Goal: Information Seeking & Learning: Learn about a topic

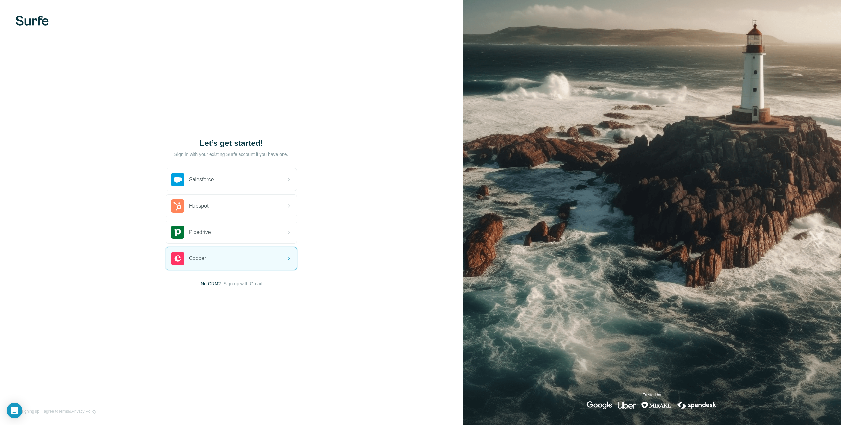
click at [238, 285] on span "Sign up with Gmail" at bounding box center [242, 283] width 38 height 7
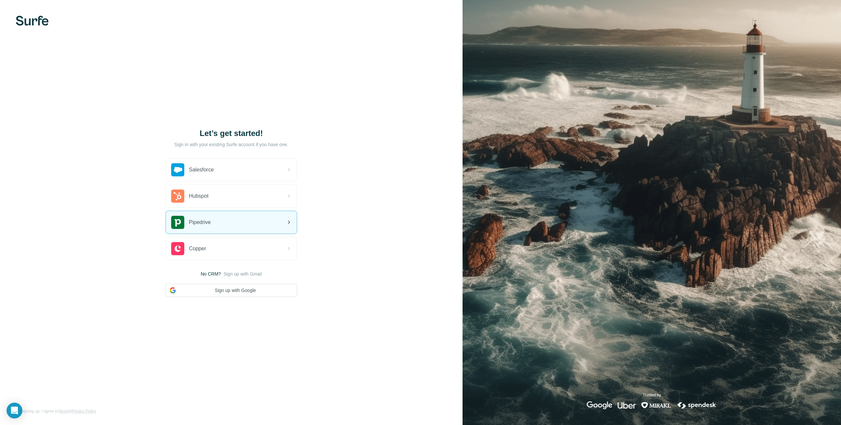
click at [287, 224] on icon at bounding box center [289, 222] width 8 height 8
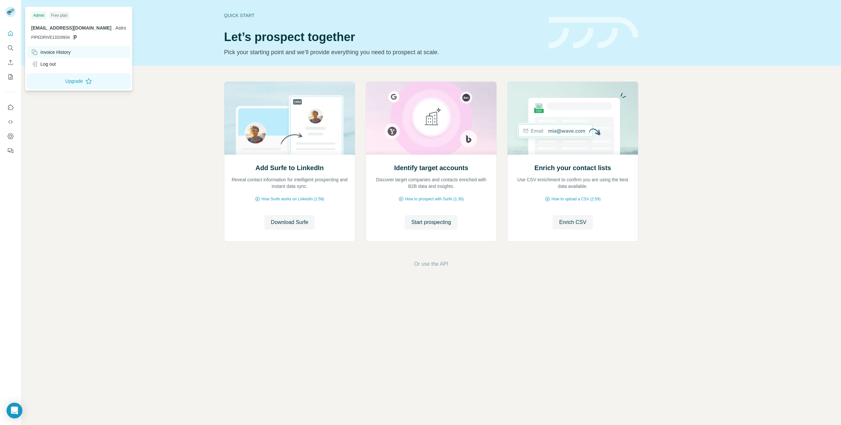
click at [60, 54] on div "Invoice History" at bounding box center [50, 52] width 39 height 7
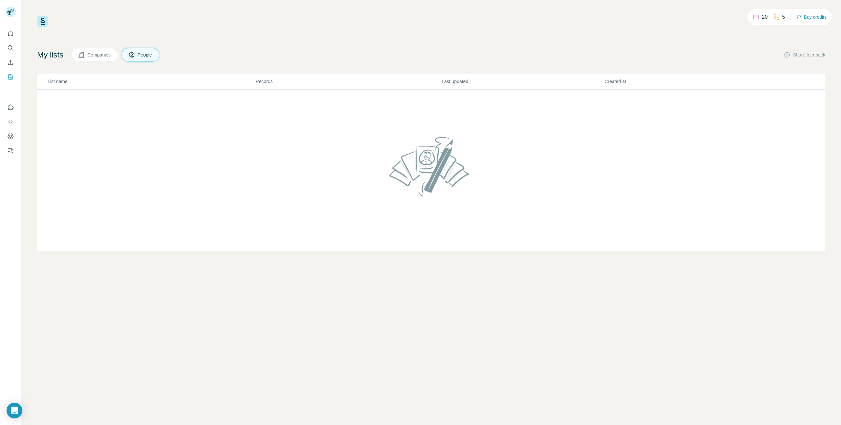
click at [761, 19] on p "20" at bounding box center [764, 17] width 6 height 8
click at [44, 20] on img at bounding box center [42, 21] width 11 height 11
click at [114, 55] on button "Companies" at bounding box center [94, 55] width 47 height 14
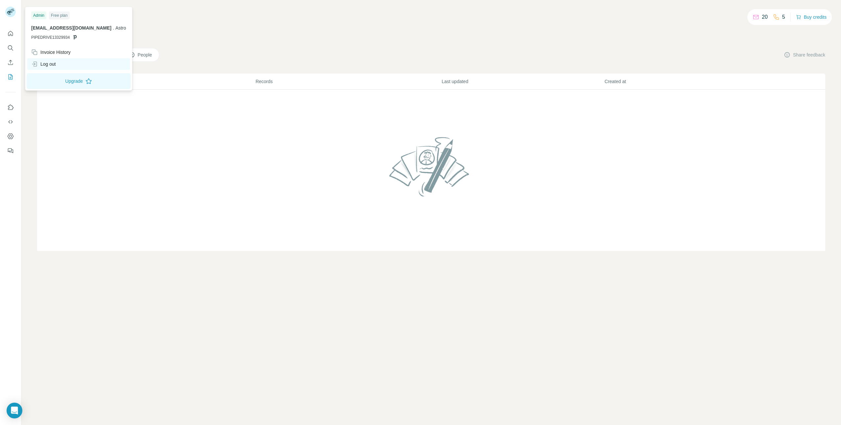
click at [51, 61] on div "Log out" at bounding box center [43, 64] width 25 height 7
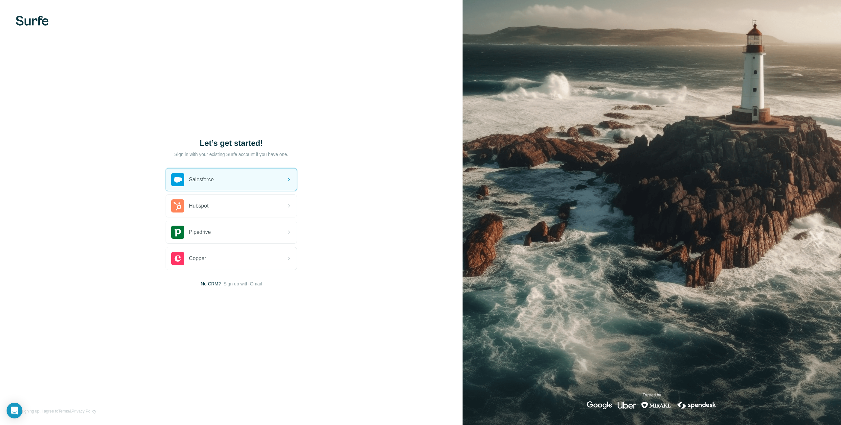
click at [21, 18] on img at bounding box center [32, 21] width 33 height 10
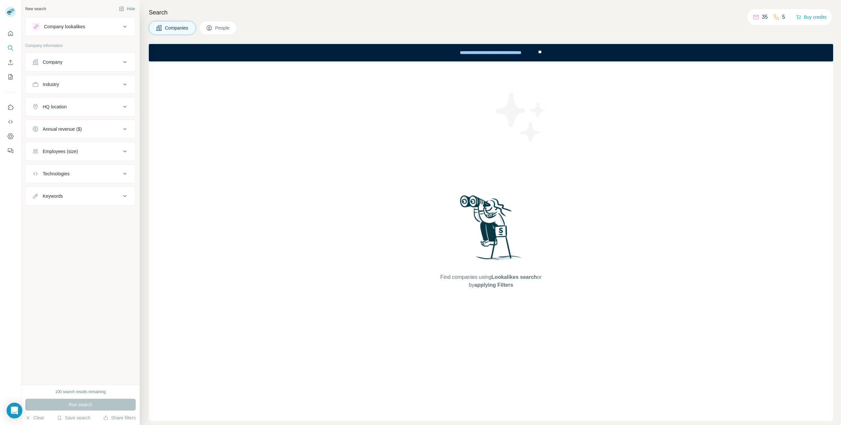
click at [223, 27] on span "People" at bounding box center [222, 28] width 15 height 7
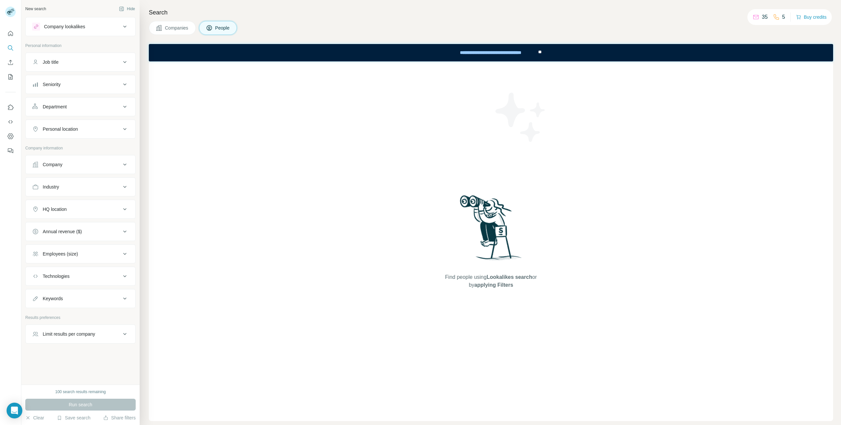
click at [174, 31] on span "Companies" at bounding box center [177, 28] width 24 height 7
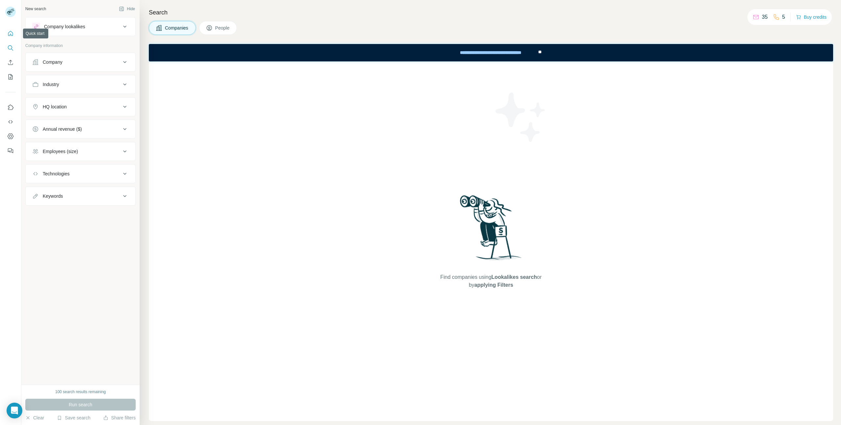
click at [11, 35] on icon "Quick start" at bounding box center [10, 33] width 5 height 5
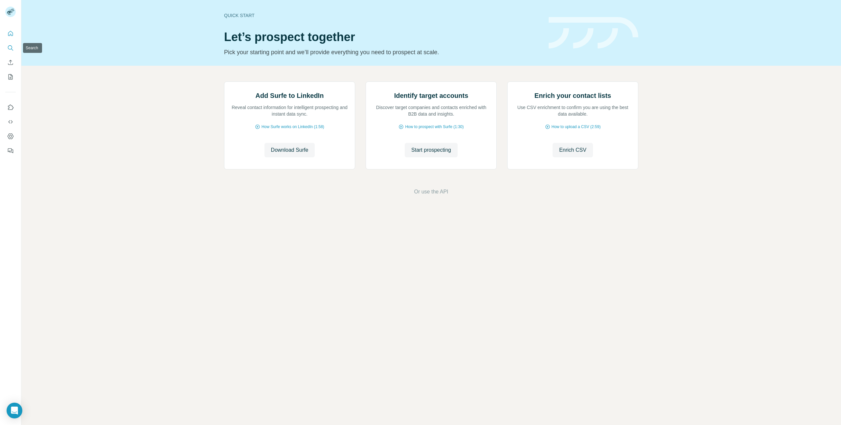
click at [11, 51] on button "Search" at bounding box center [10, 48] width 11 height 12
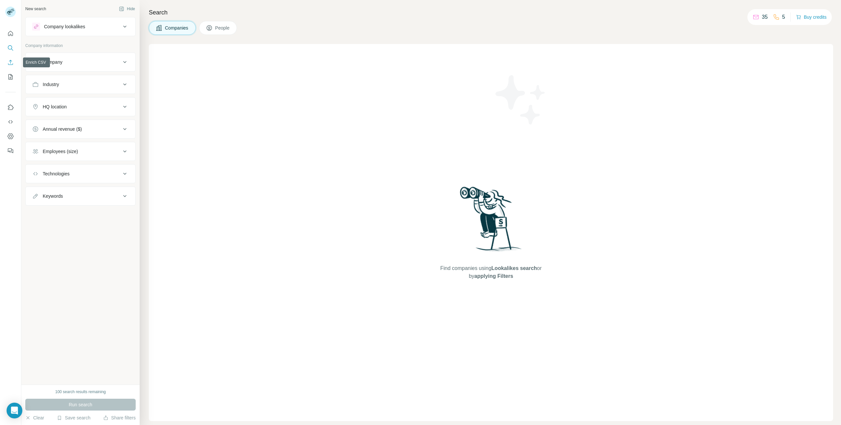
click at [11, 62] on icon "Enrich CSV" at bounding box center [10, 62] width 5 height 5
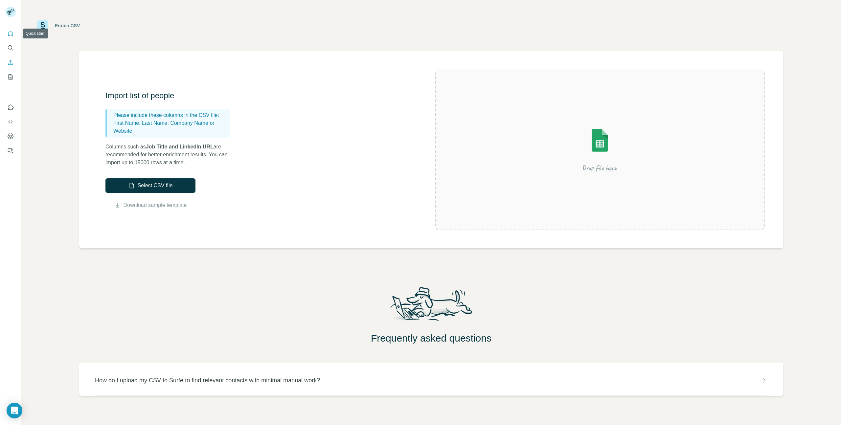
click at [10, 34] on icon "Quick start" at bounding box center [10, 33] width 5 height 5
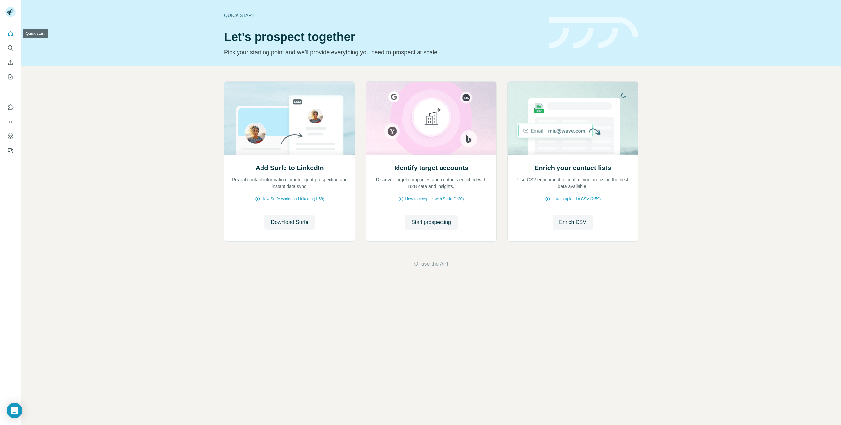
click at [13, 33] on icon "Quick start" at bounding box center [10, 33] width 5 height 5
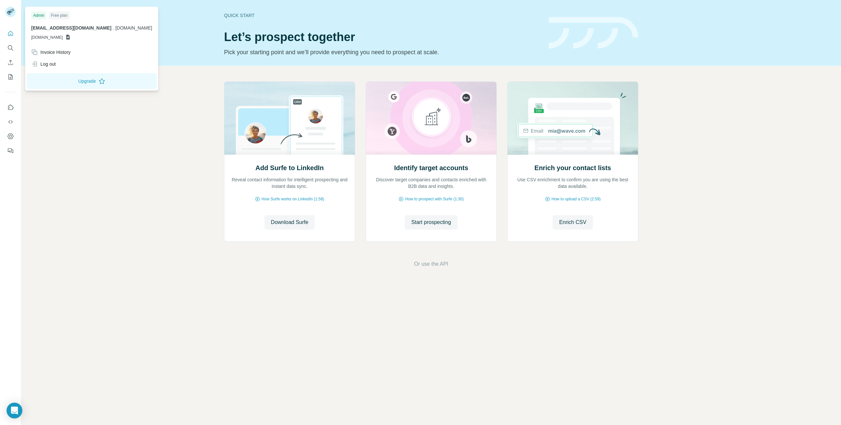
click at [11, 7] on rect at bounding box center [10, 12] width 11 height 11
click at [10, 33] on icon "Quick start" at bounding box center [10, 33] width 7 height 7
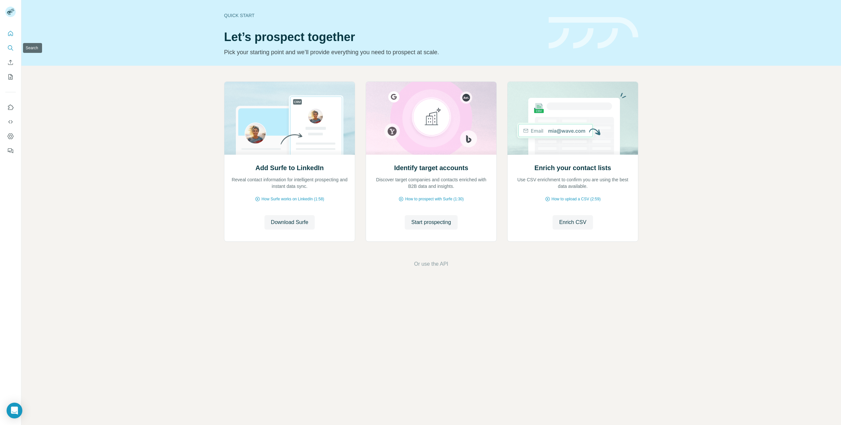
click at [13, 47] on icon "Search" at bounding box center [10, 48] width 7 height 7
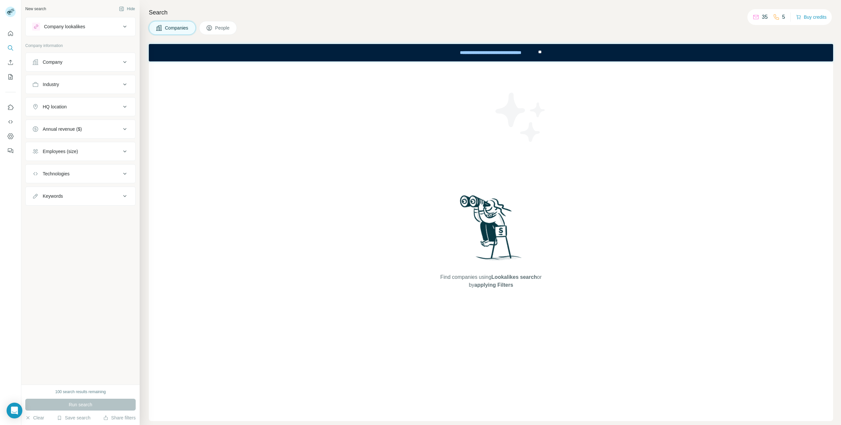
click at [115, 29] on div "Company lookalikes" at bounding box center [76, 27] width 89 height 8
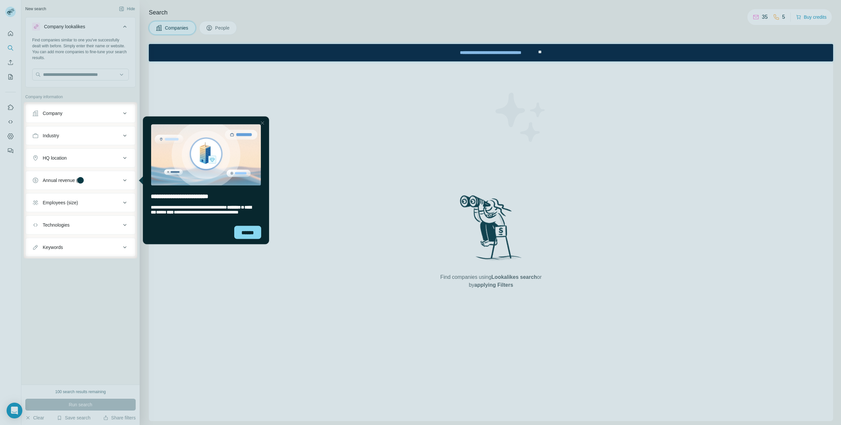
click at [77, 115] on div "Company" at bounding box center [76, 113] width 89 height 7
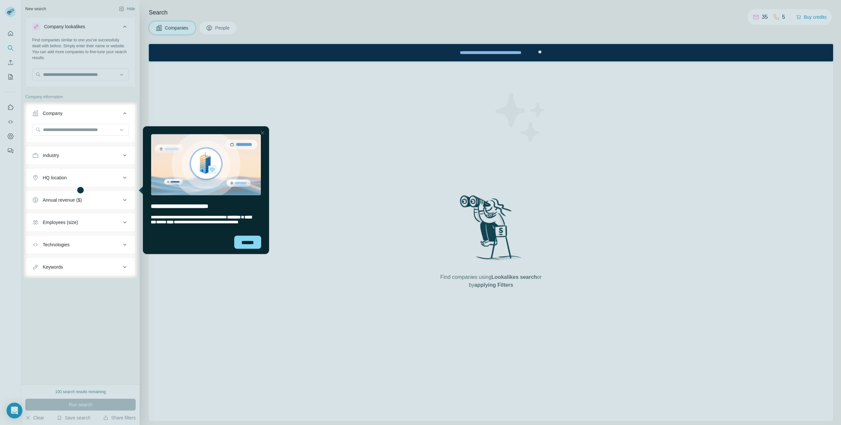
click at [74, 158] on div "Industry" at bounding box center [76, 155] width 89 height 7
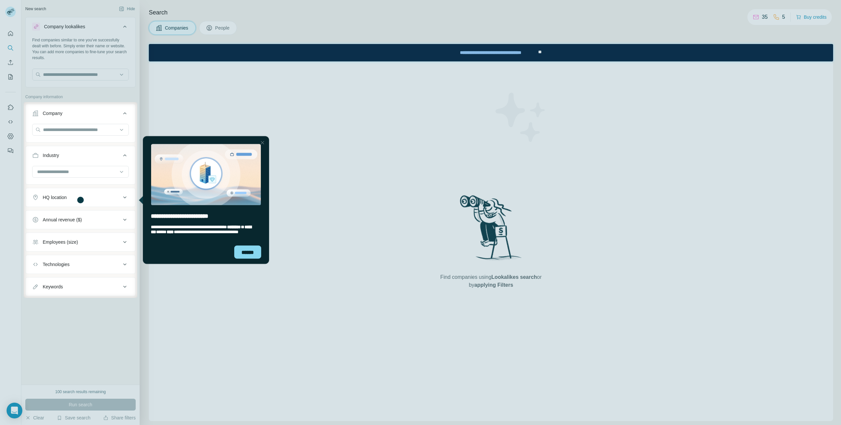
click at [83, 200] on div "HQ location" at bounding box center [76, 197] width 89 height 7
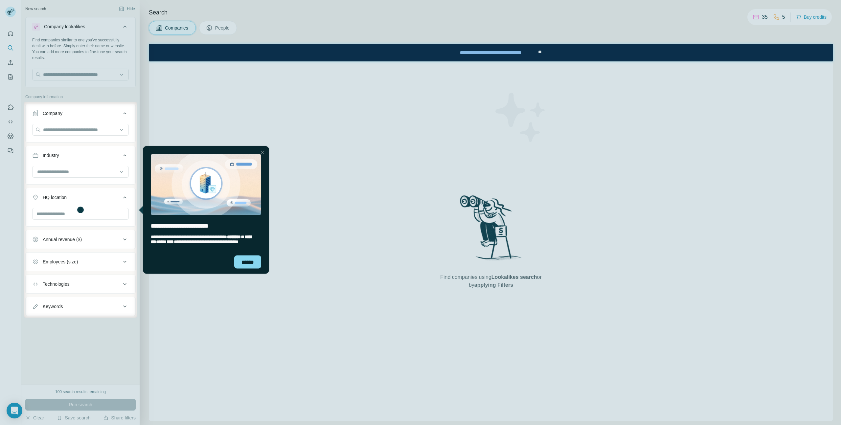
click at [87, 262] on div "Employees (size)" at bounding box center [76, 261] width 89 height 7
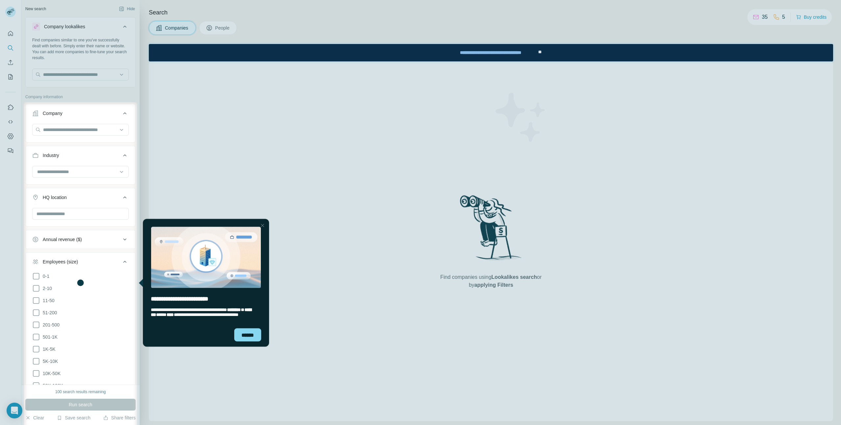
click at [130, 9] on div at bounding box center [420, 51] width 841 height 102
click at [30, 9] on div at bounding box center [420, 51] width 841 height 102
click at [253, 22] on div at bounding box center [420, 51] width 841 height 102
click at [131, 9] on div at bounding box center [420, 51] width 841 height 102
click at [123, 116] on icon at bounding box center [125, 113] width 8 height 8
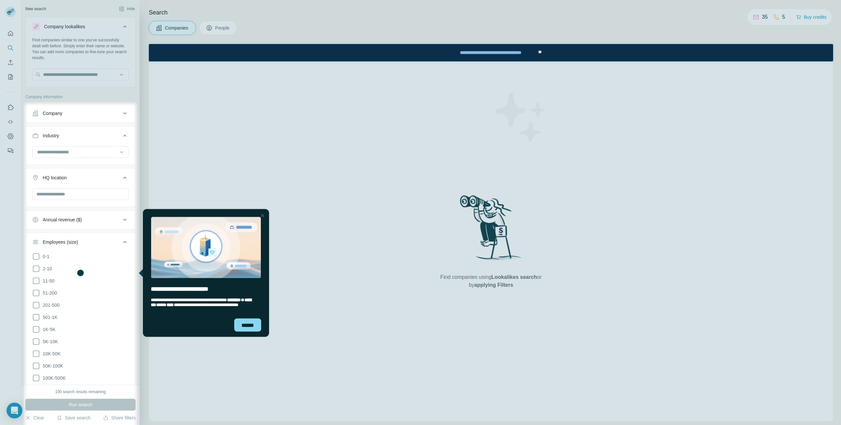
click at [125, 133] on icon at bounding box center [125, 136] width 8 height 8
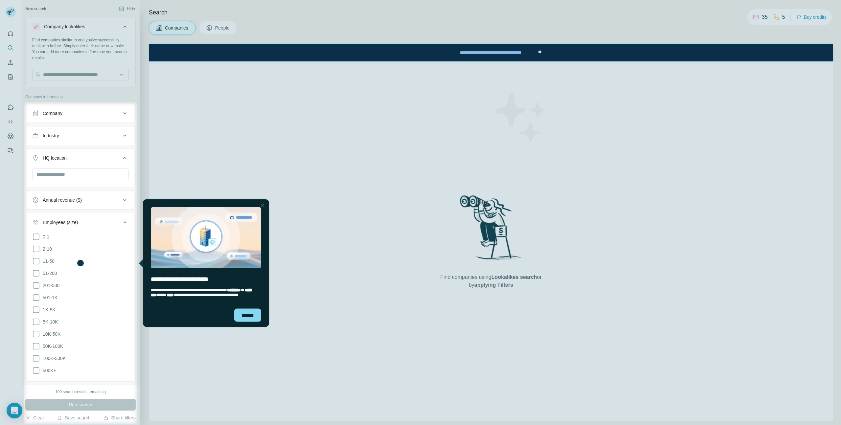
click at [125, 159] on icon at bounding box center [125, 158] width 8 height 8
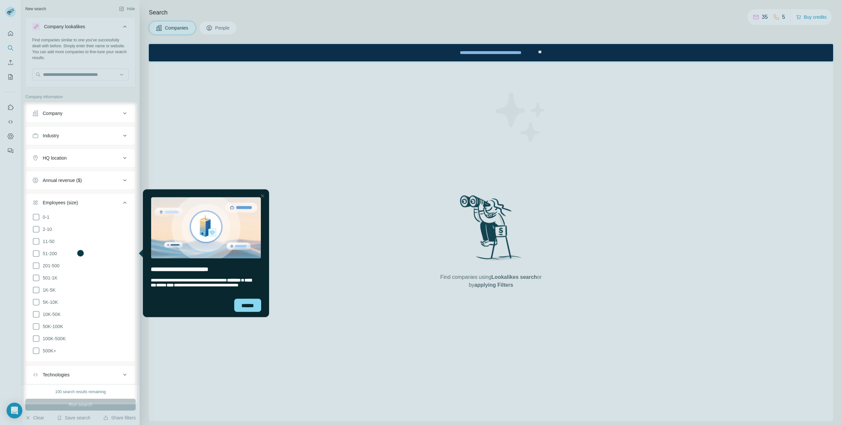
click at [127, 203] on icon at bounding box center [125, 203] width 8 height 8
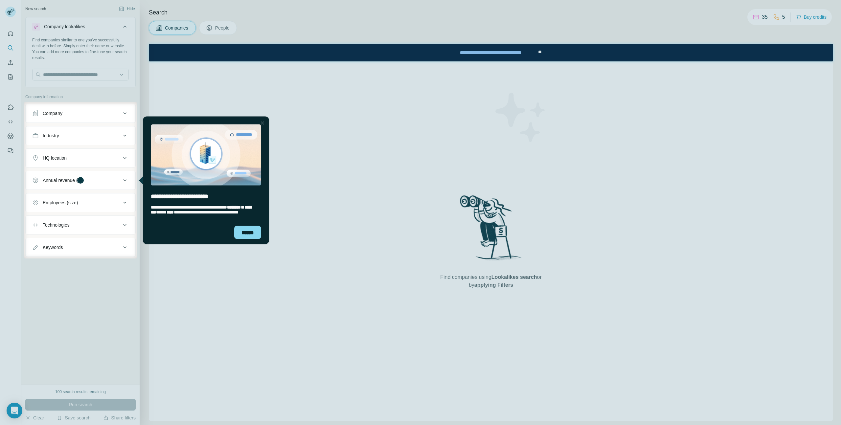
click at [135, 13] on div at bounding box center [420, 51] width 841 height 102
click at [263, 121] on div at bounding box center [262, 123] width 8 height 8
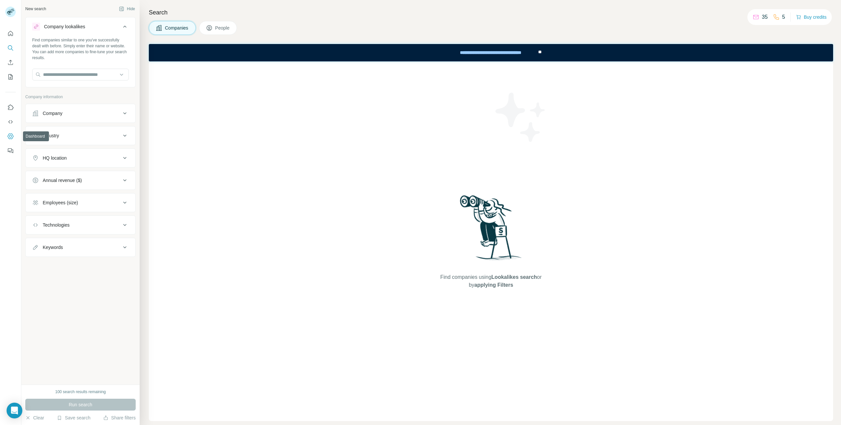
click at [11, 138] on icon "Dashboard" at bounding box center [10, 136] width 7 height 7
